Goal: Task Accomplishment & Management: Use online tool/utility

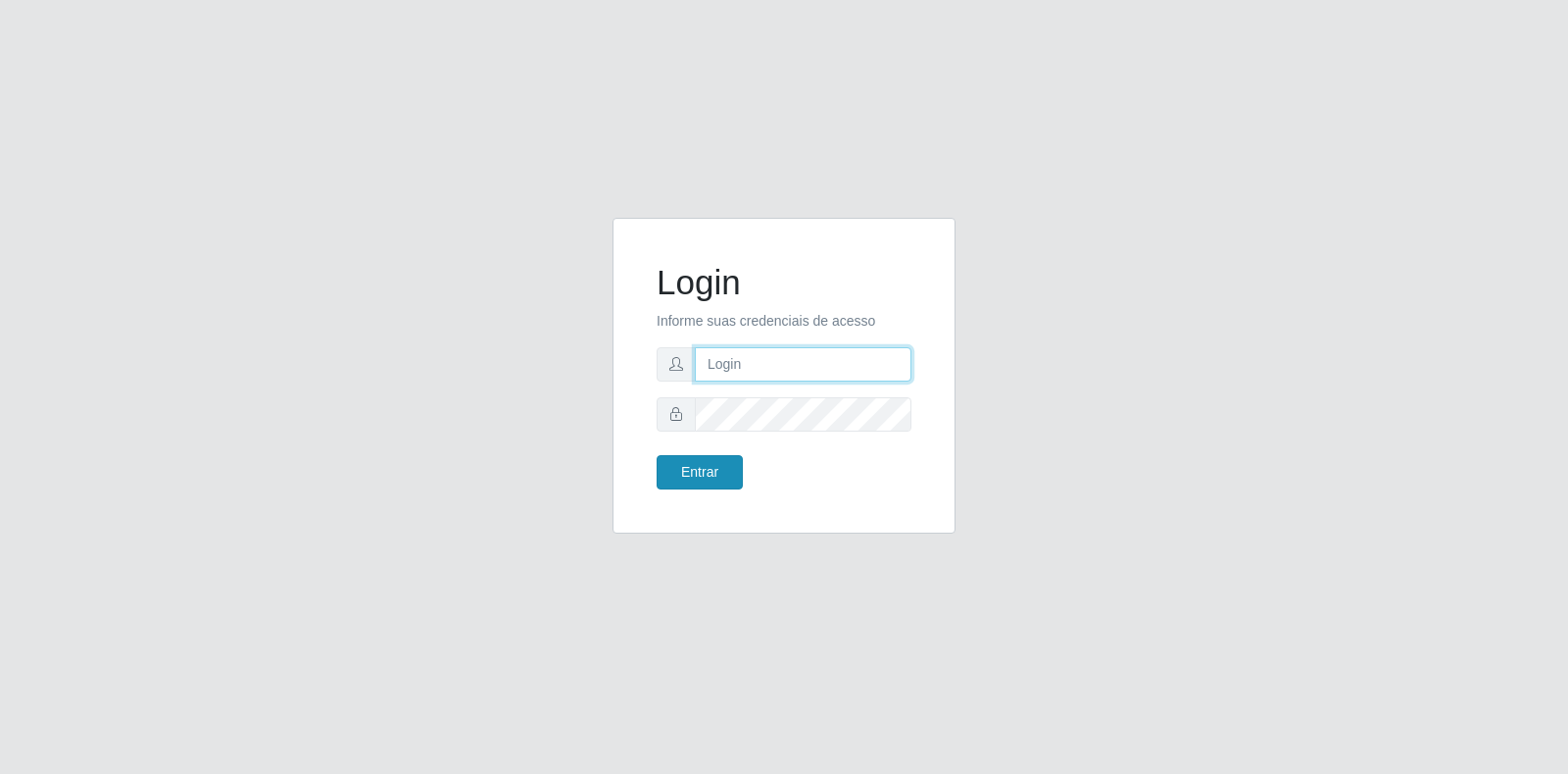
type input "[EMAIL_ADDRESS][DOMAIN_NAME]"
click at [723, 464] on button "Entrar" at bounding box center [699, 472] width 86 height 35
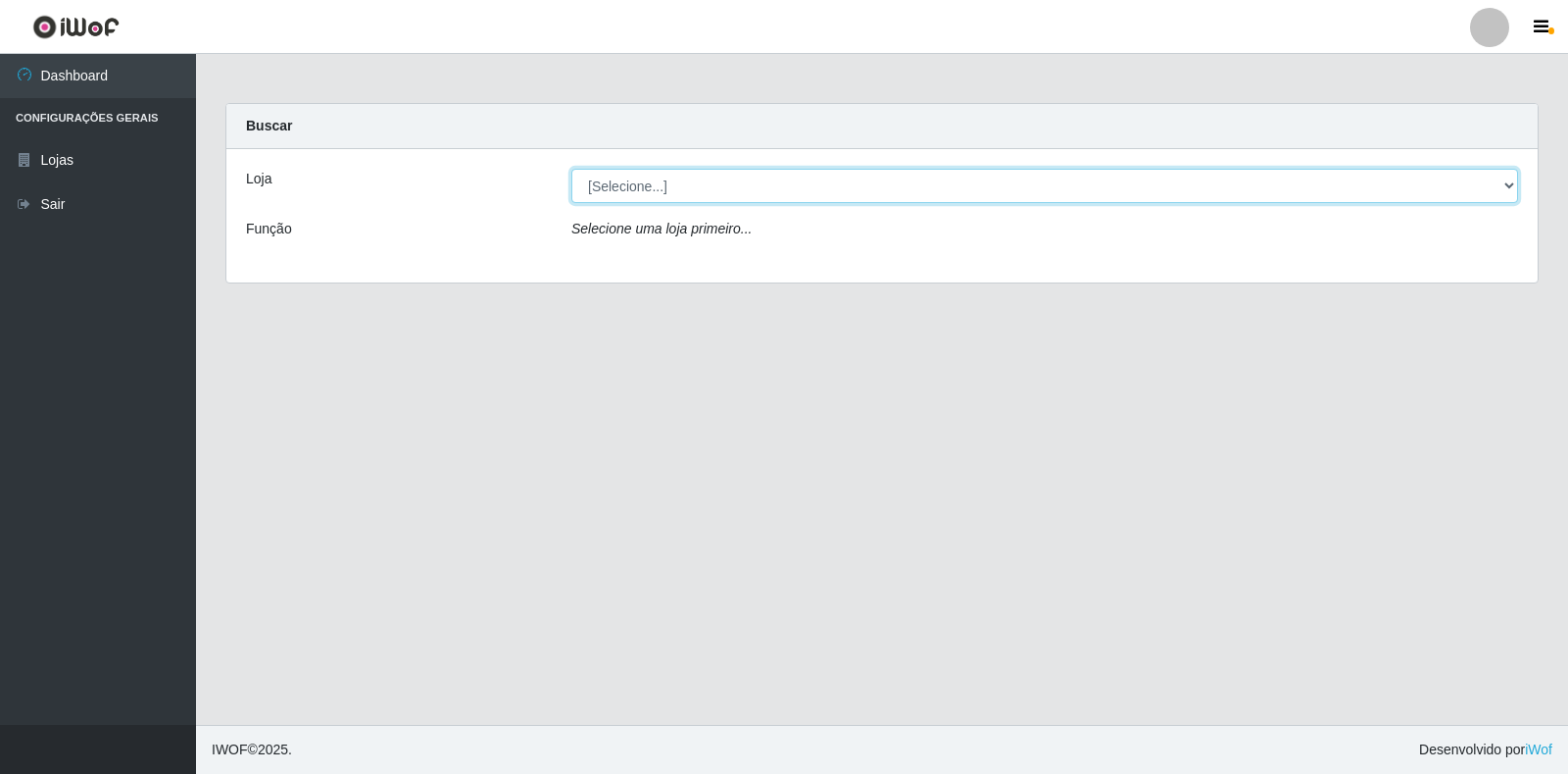
click at [652, 192] on select "[Selecione...] Atacado Vem - Loja 30 Laranjeiras Velha" at bounding box center [1045, 185] width 947 height 35
select select "495"
click at [572, 168] on select "[Selecione...] Atacado Vem - Loja 30 Laranjeiras Velha" at bounding box center [1045, 185] width 947 height 35
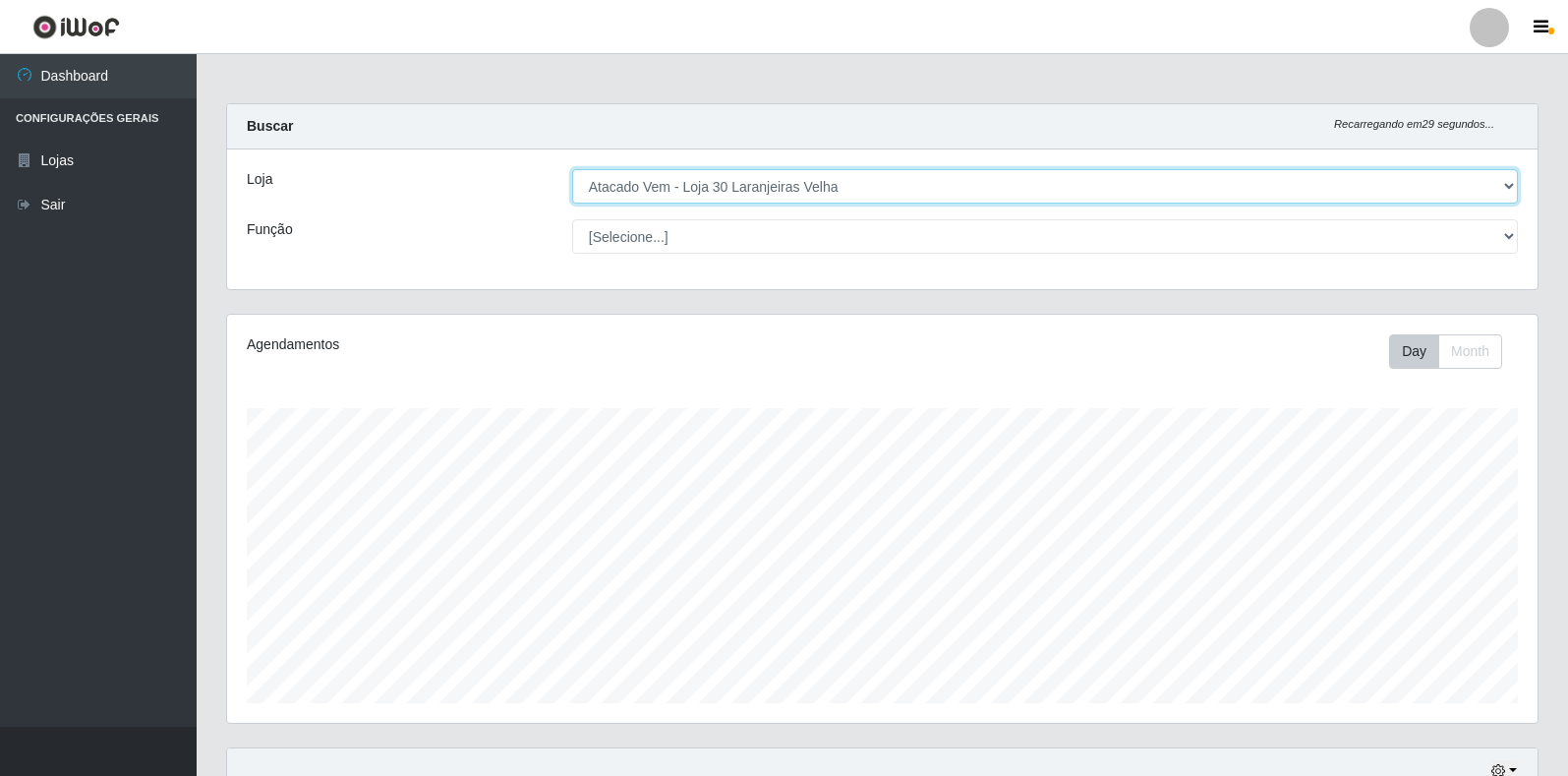
scroll to position [408, 1310]
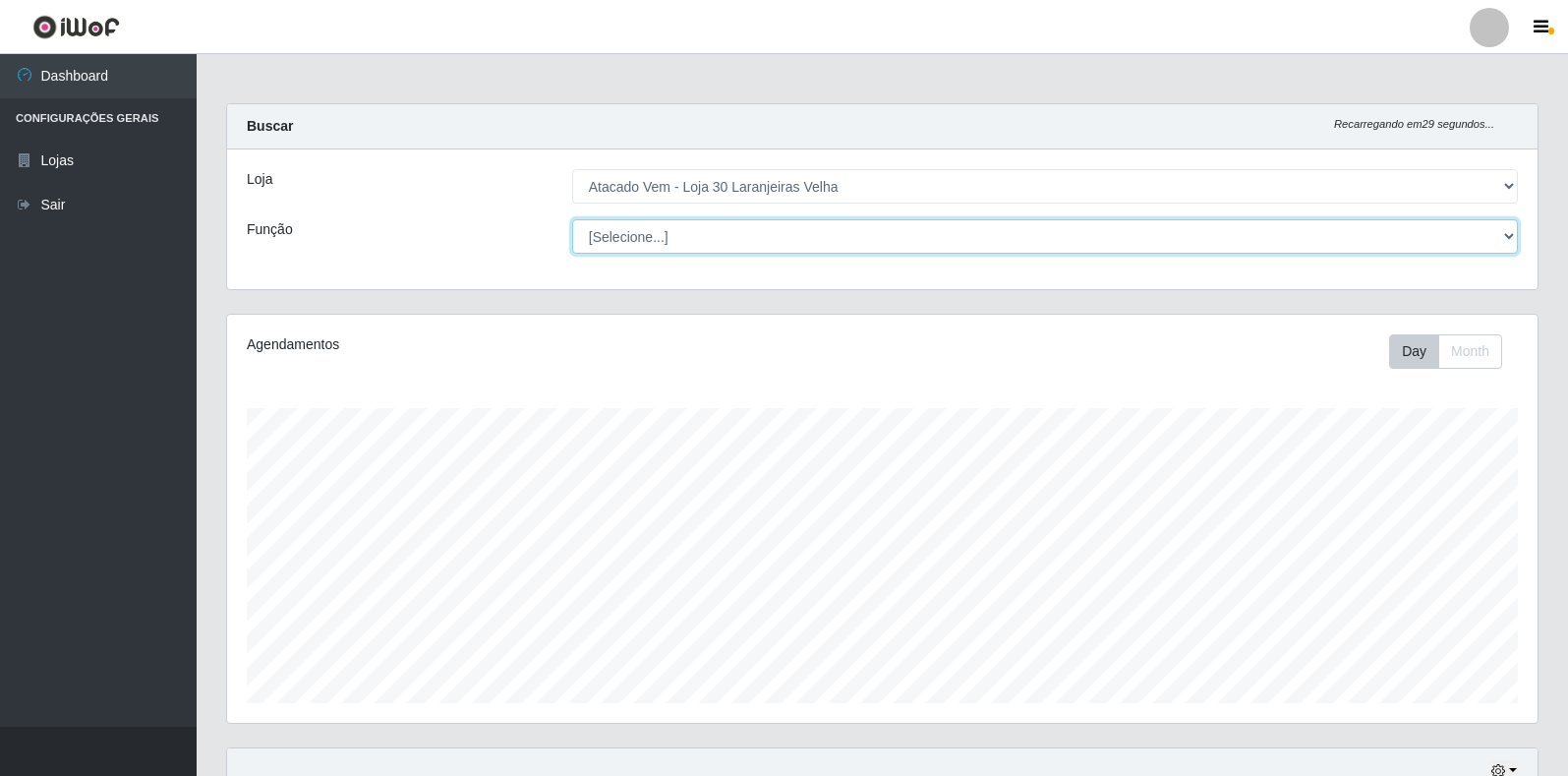
click at [649, 236] on select "[Selecione...] Repositor Repositor + Repositor ++" at bounding box center [1045, 236] width 945 height 35
select select "24"
click at [572, 220] on select "[Selecione...] Repositor Repositor + Repositor ++" at bounding box center [1045, 236] width 945 height 35
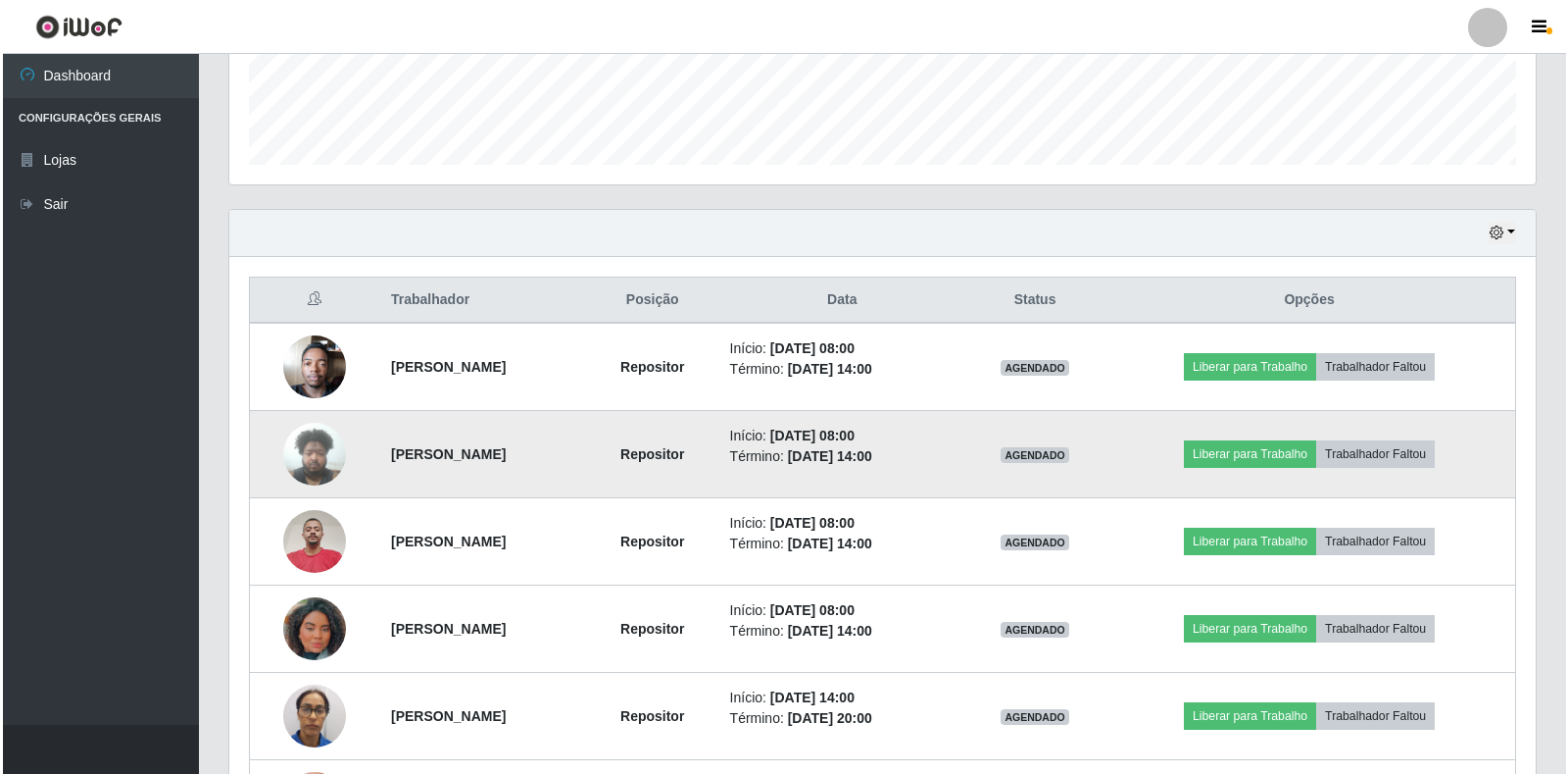
scroll to position [572, 0]
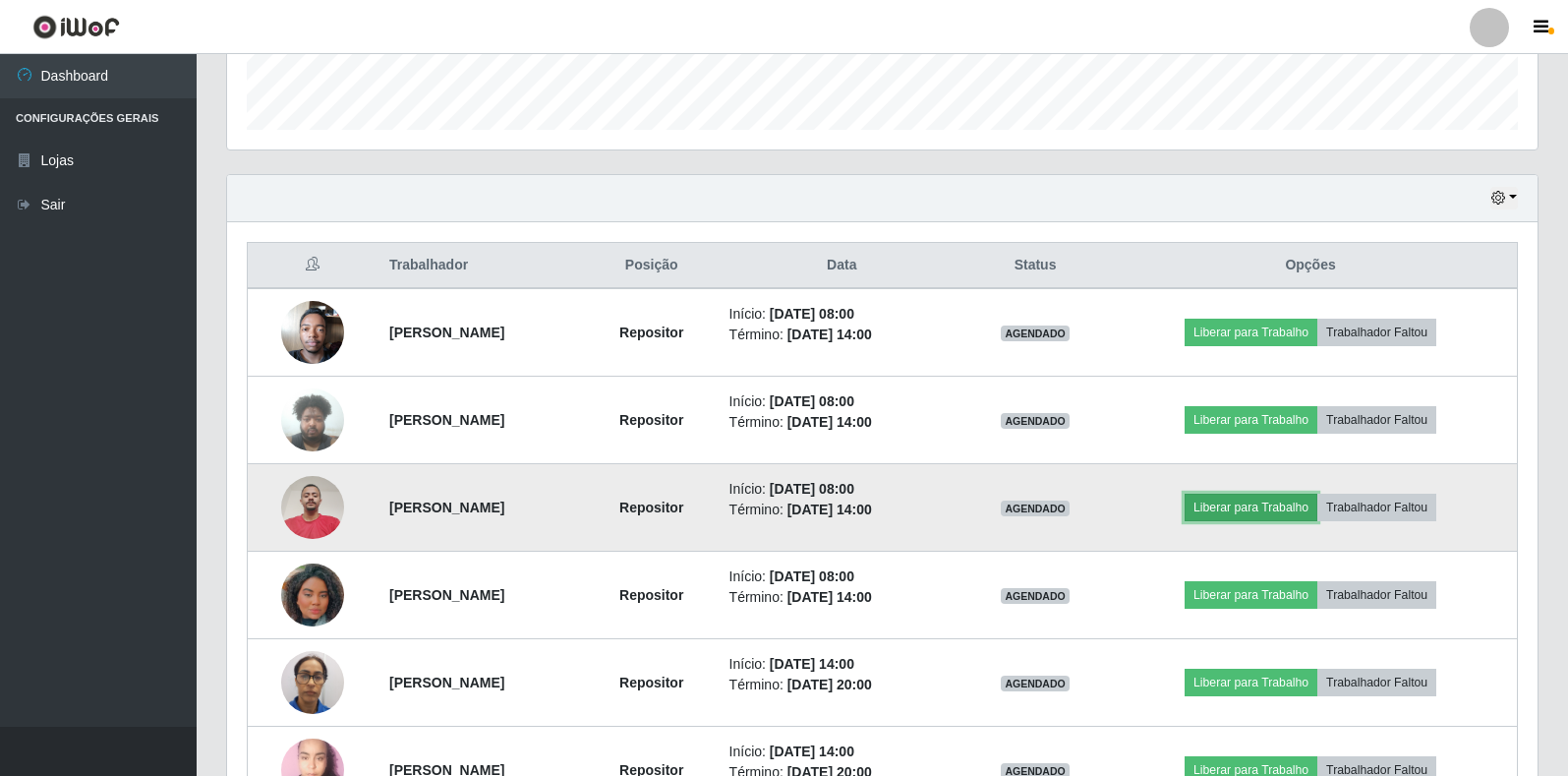
click at [1301, 504] on button "Liberar para Trabalho" at bounding box center [1251, 508] width 133 height 28
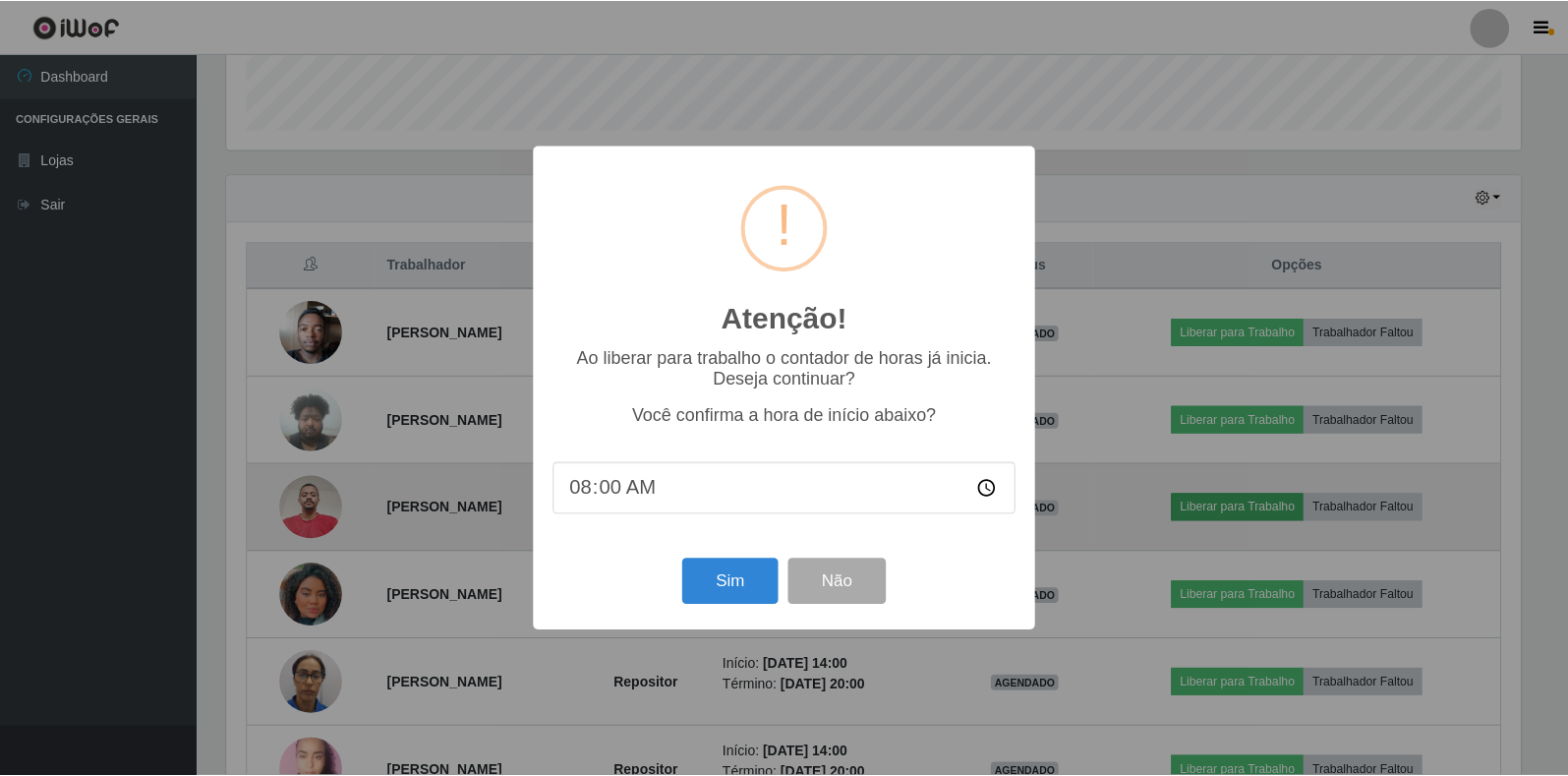
scroll to position [408, 1298]
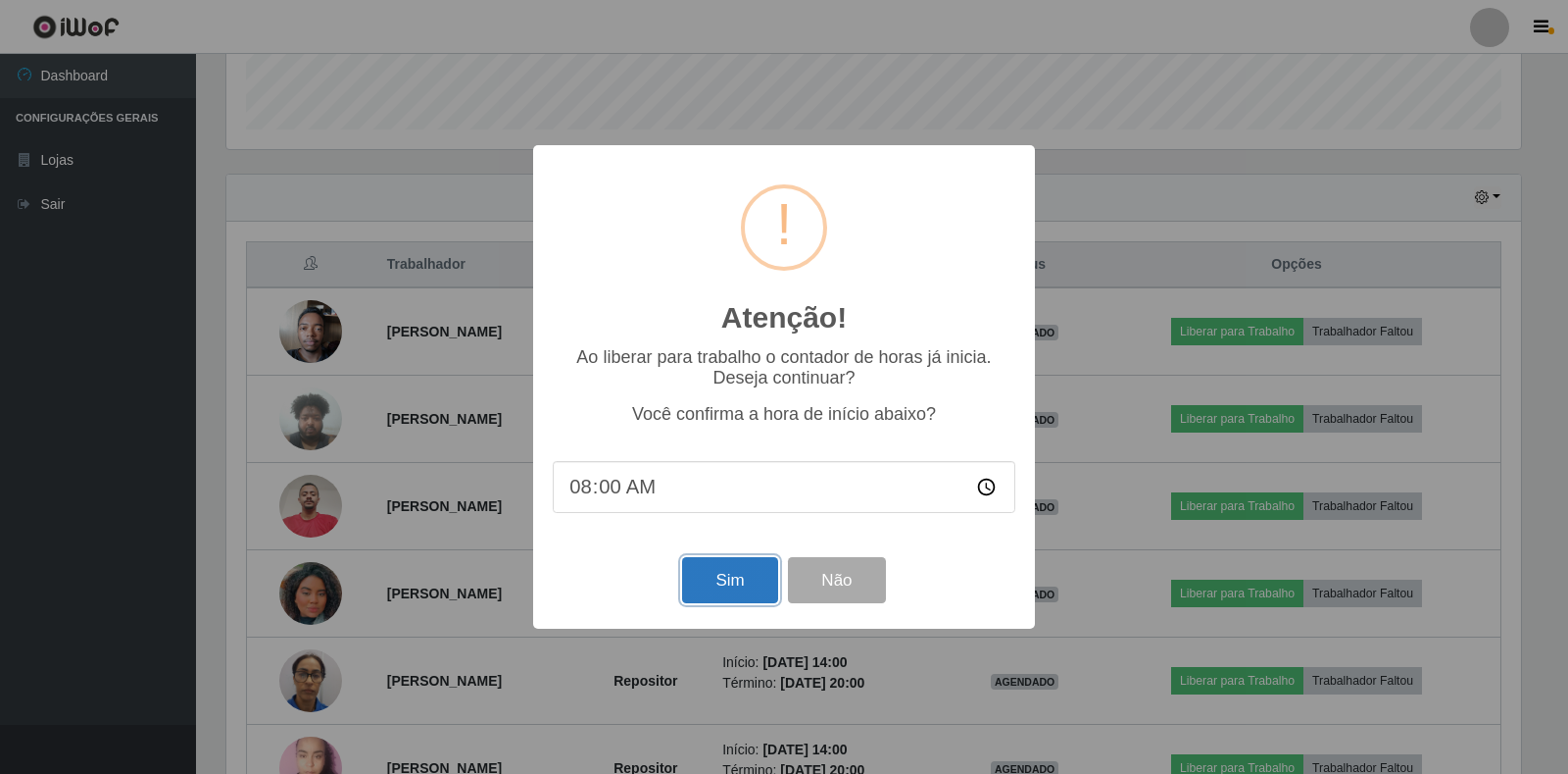
click at [739, 584] on button "Sim" at bounding box center [730, 580] width 95 height 47
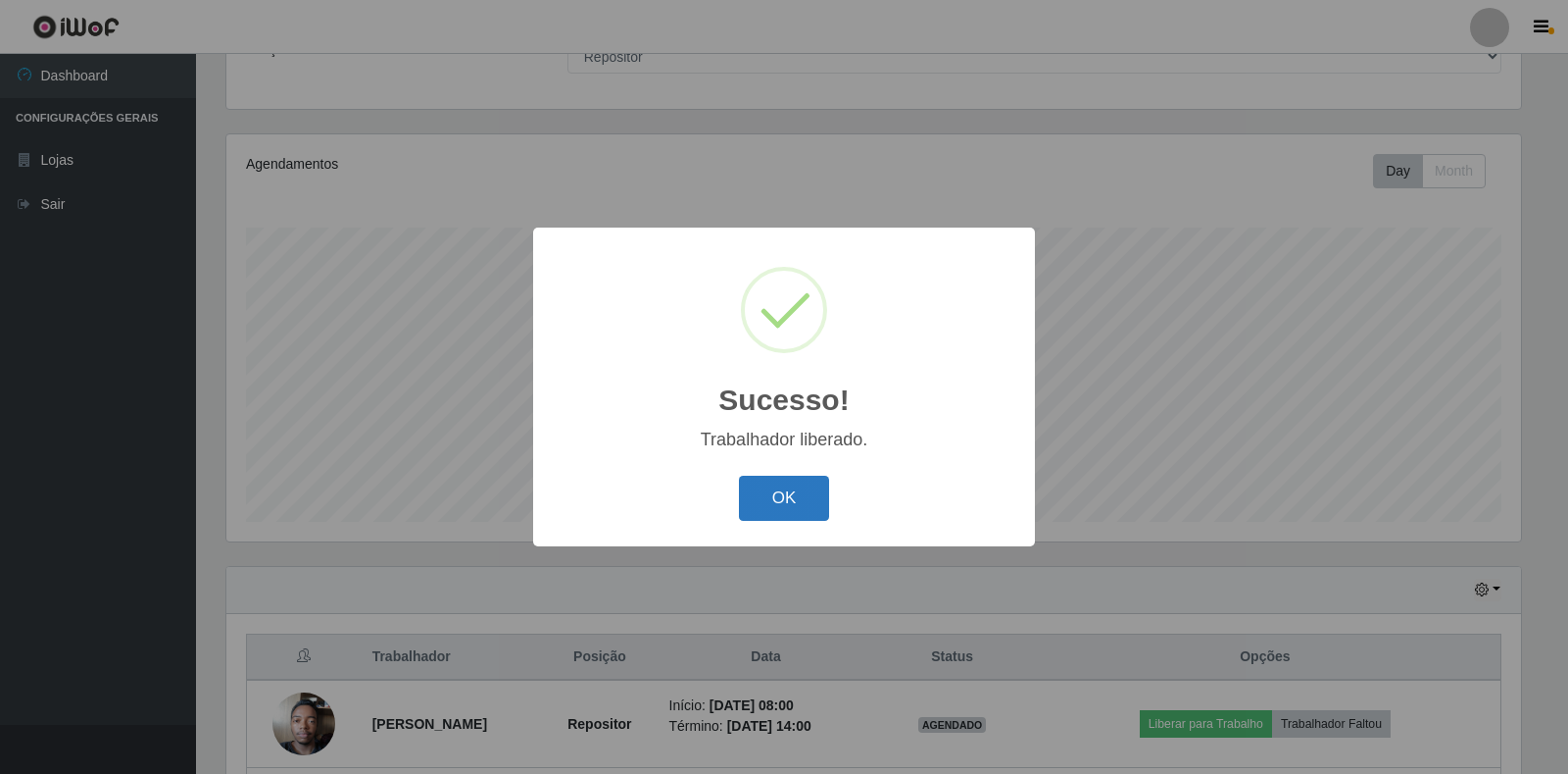
click at [764, 488] on button "OK" at bounding box center [784, 498] width 91 height 47
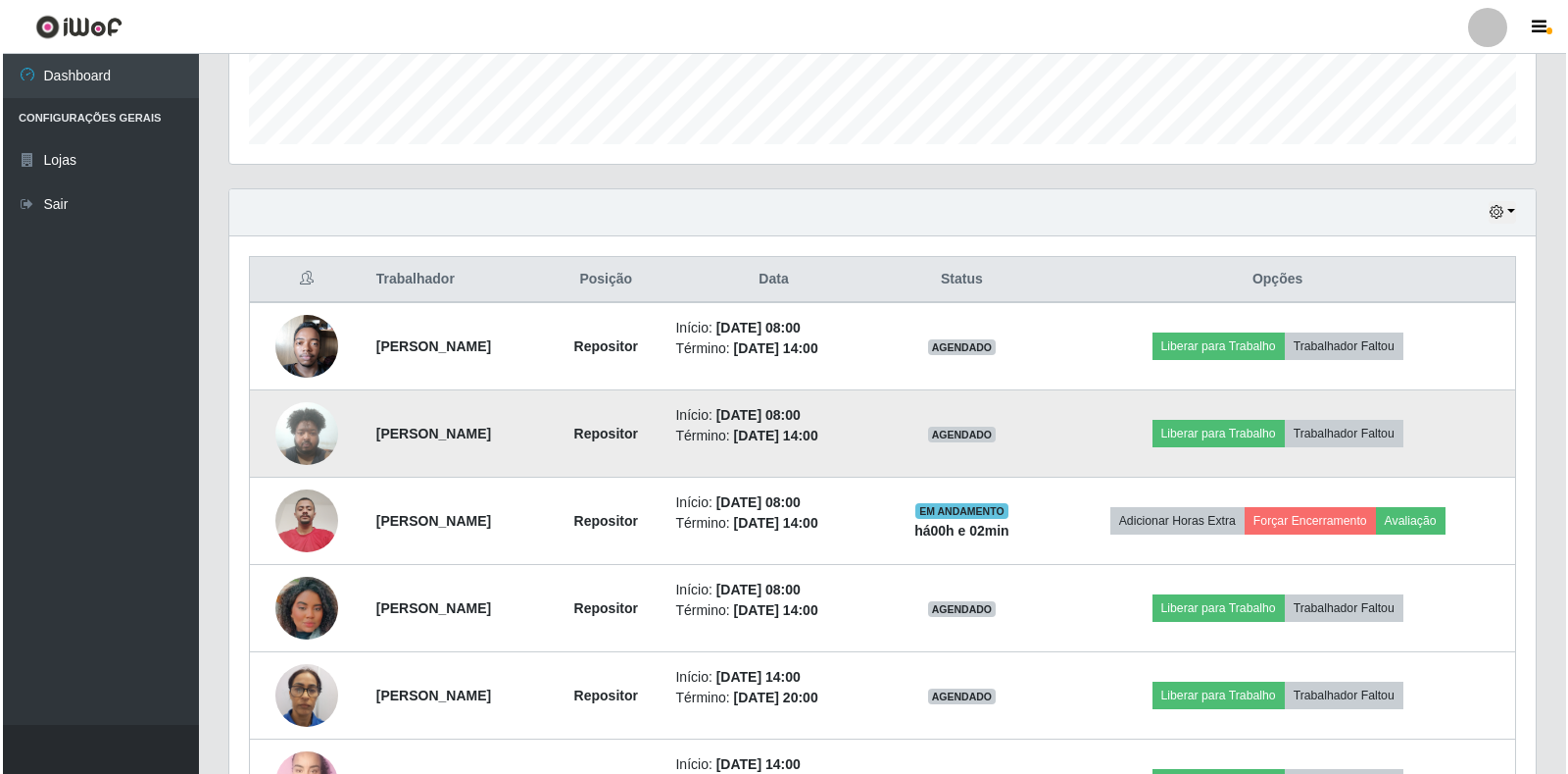
scroll to position [572, 0]
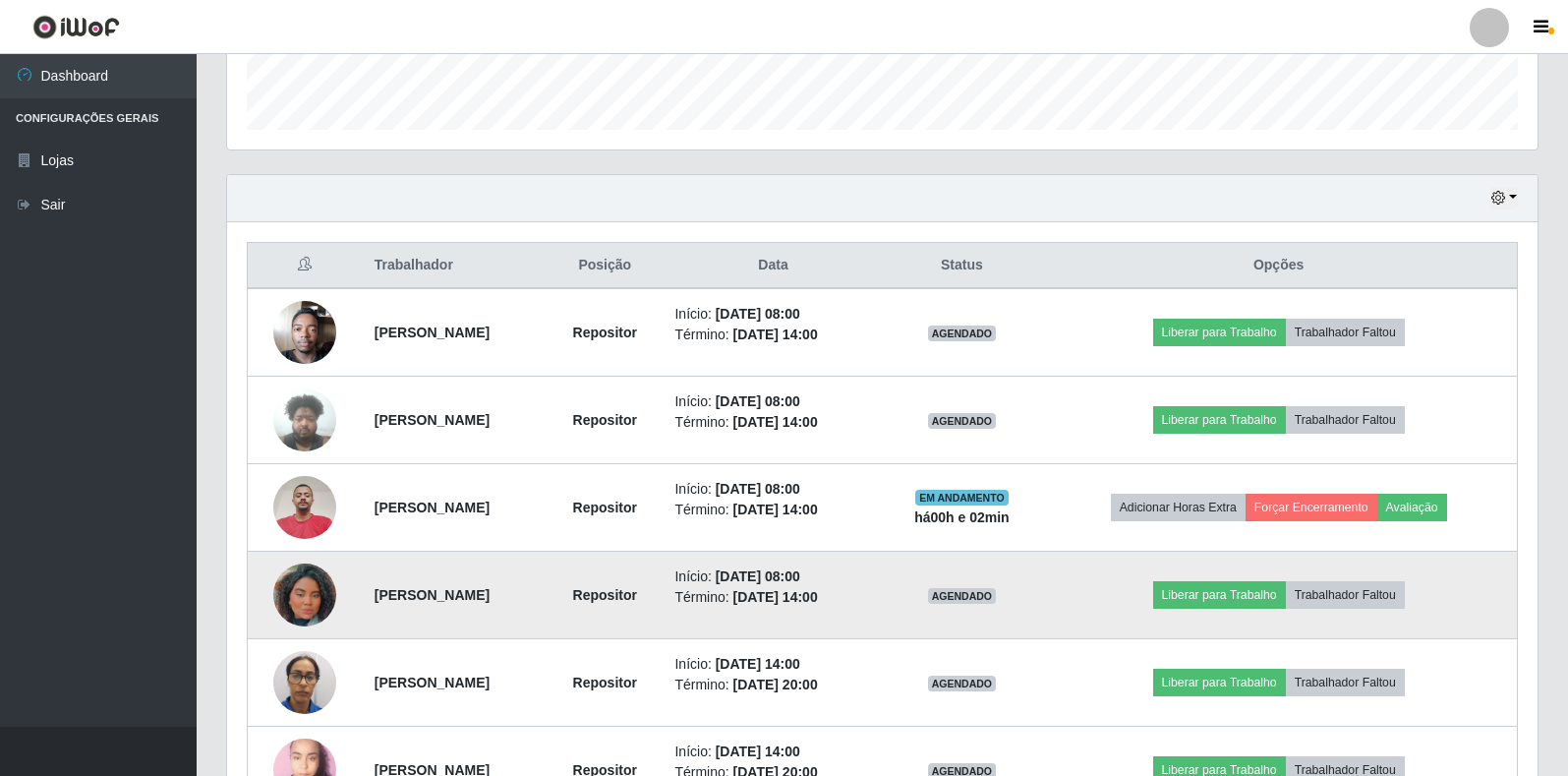
drag, startPoint x: 418, startPoint y: 599, endPoint x: 505, endPoint y: 597, distance: 87.0
click at [488, 599] on strong "[PERSON_NAME]" at bounding box center [432, 595] width 115 height 16
click at [1227, 597] on button "Liberar para Trabalho" at bounding box center [1219, 595] width 133 height 28
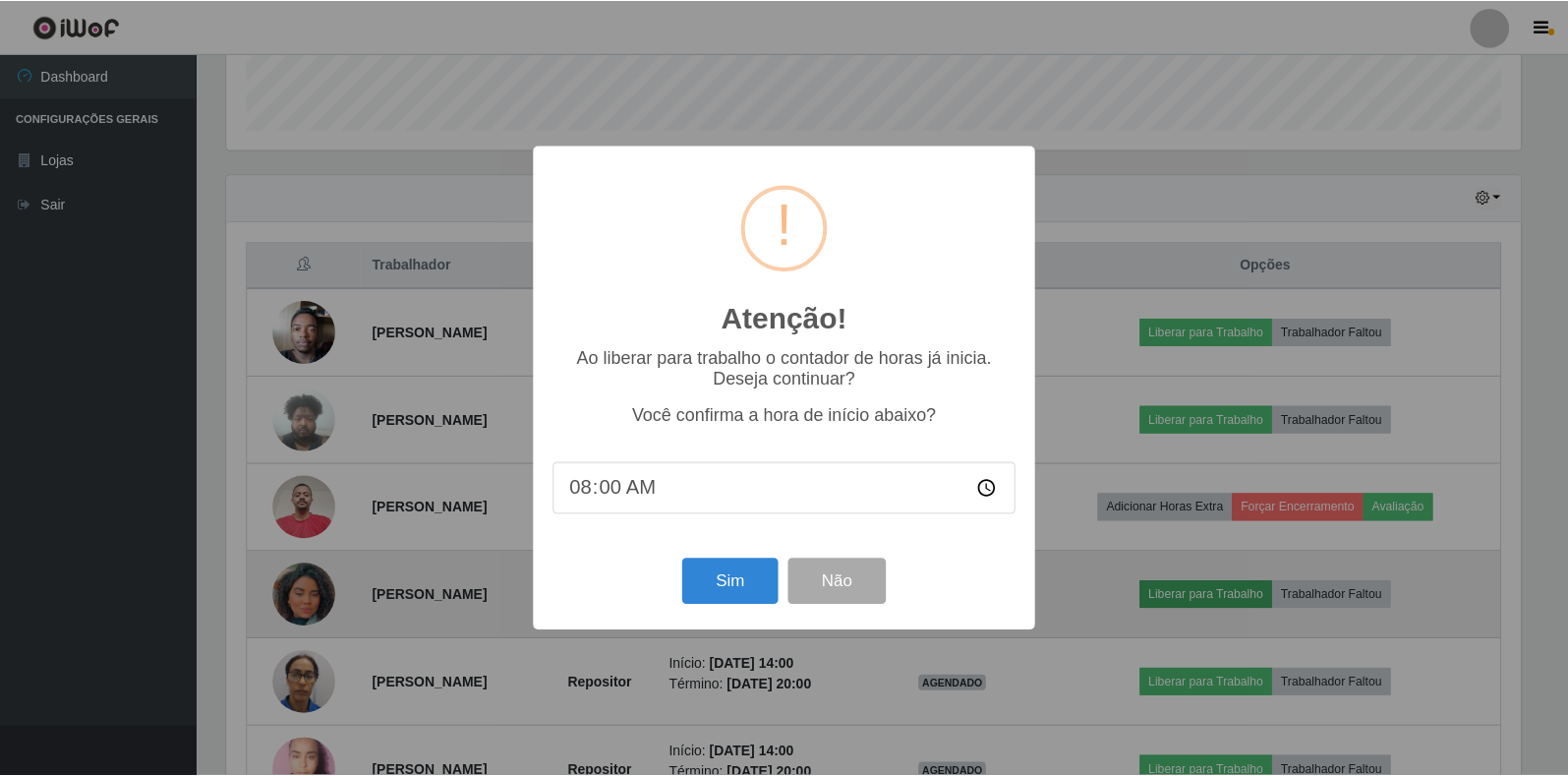
scroll to position [408, 1298]
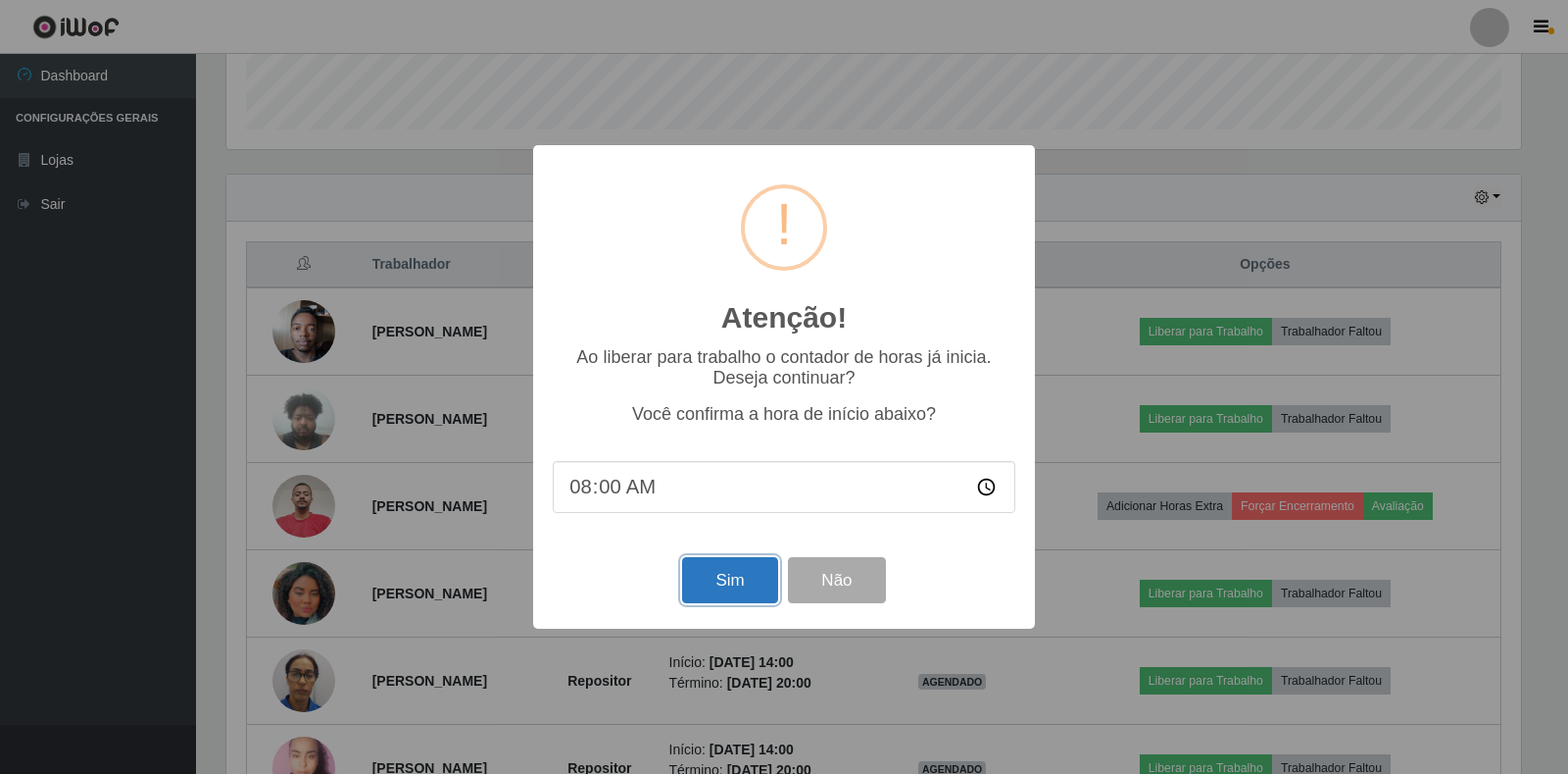
click at [683, 587] on button "Sim" at bounding box center [730, 580] width 95 height 47
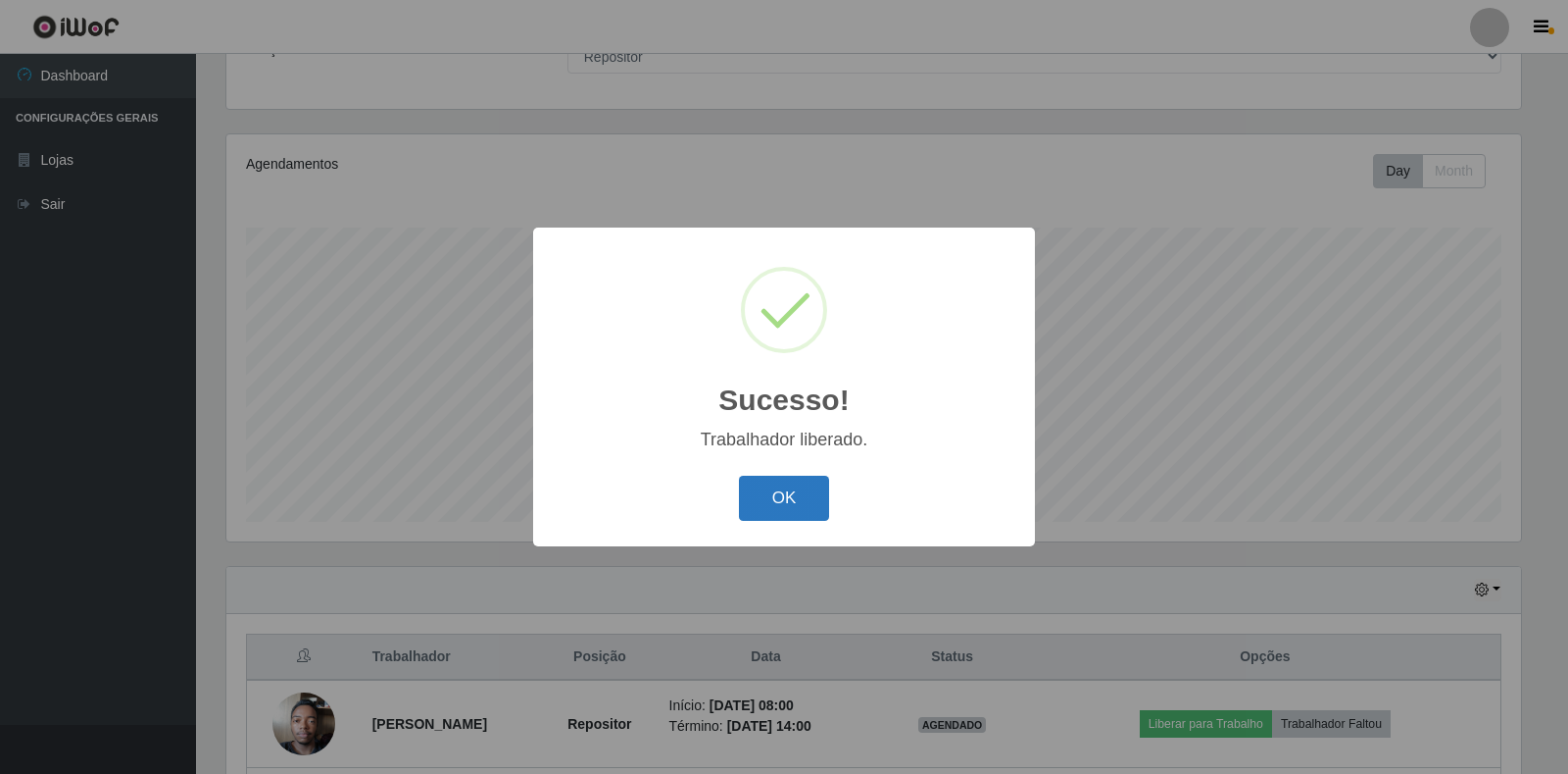
click at [797, 520] on button "OK" at bounding box center [784, 498] width 91 height 47
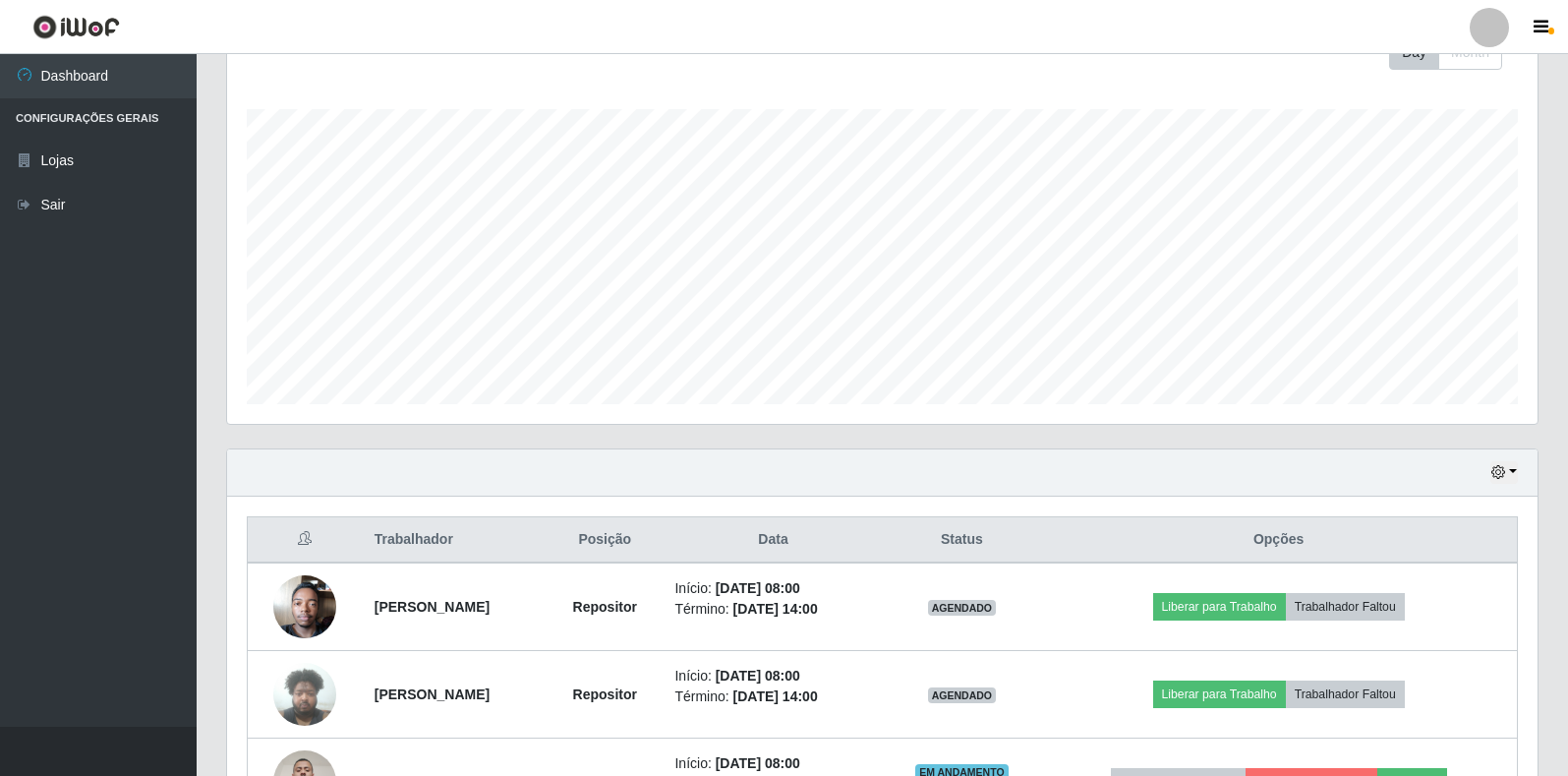
scroll to position [672, 0]
